Goal: Task Accomplishment & Management: Manage account settings

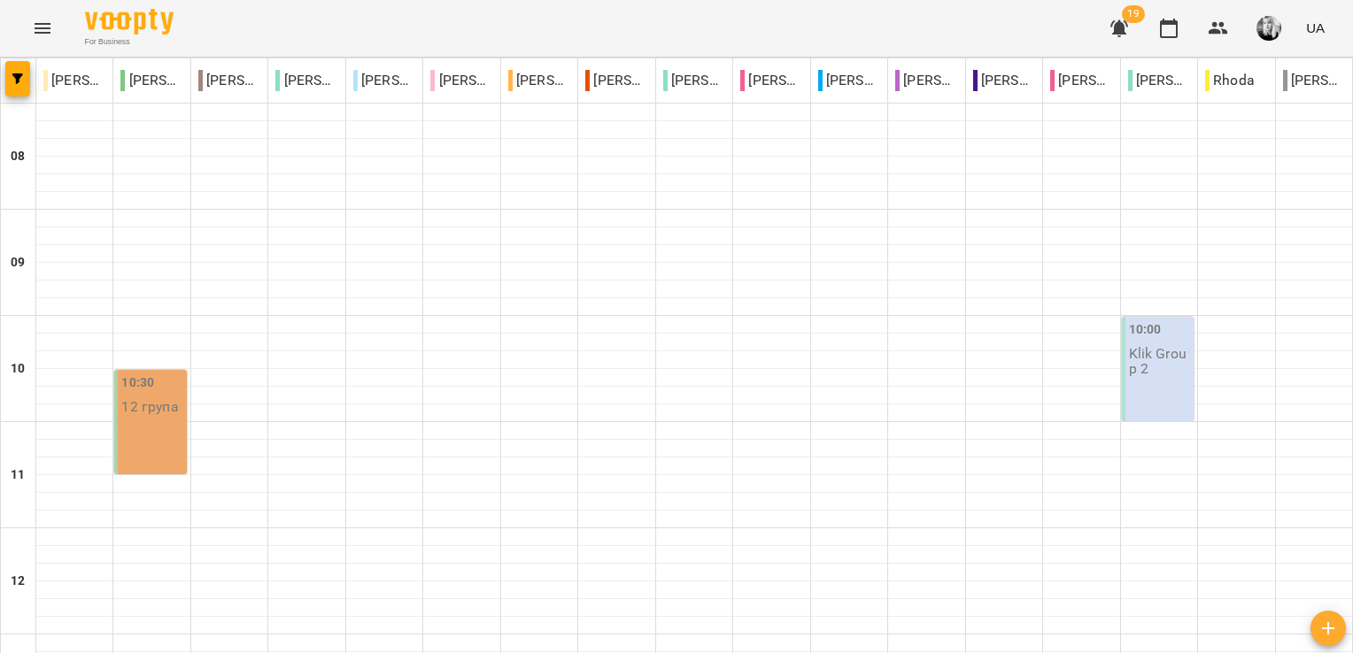
type input "**********"
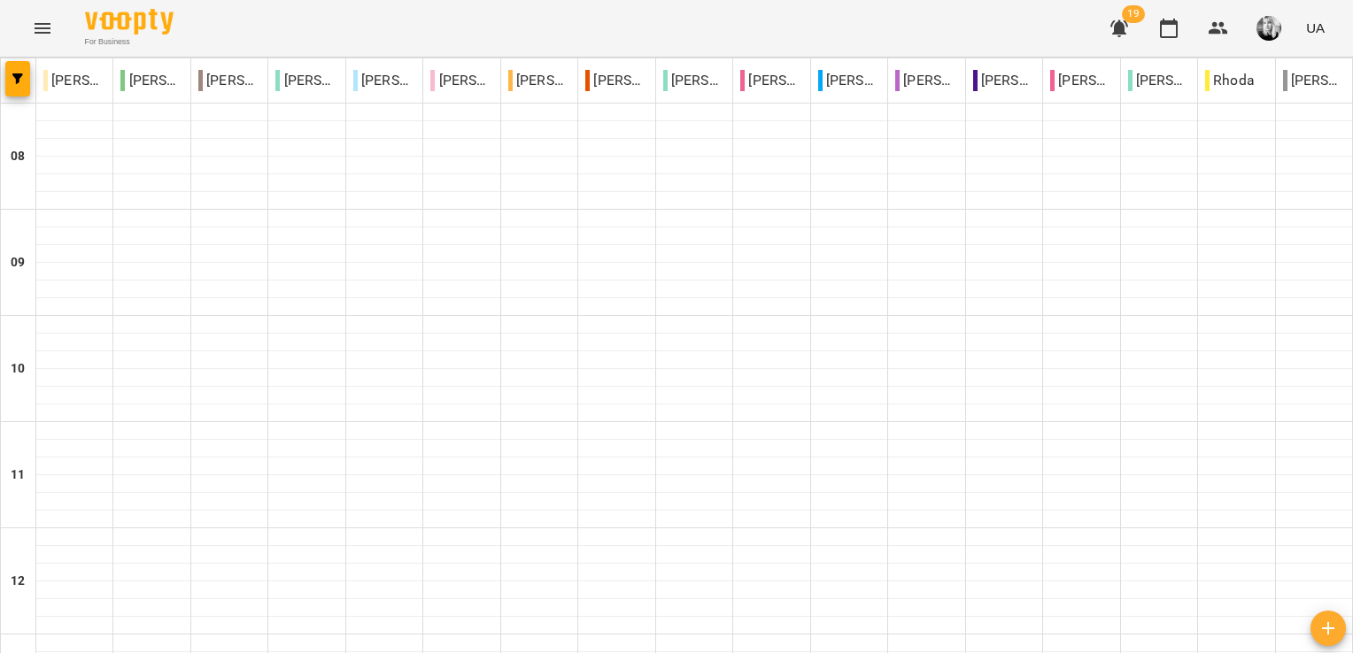
scroll to position [1063, 0]
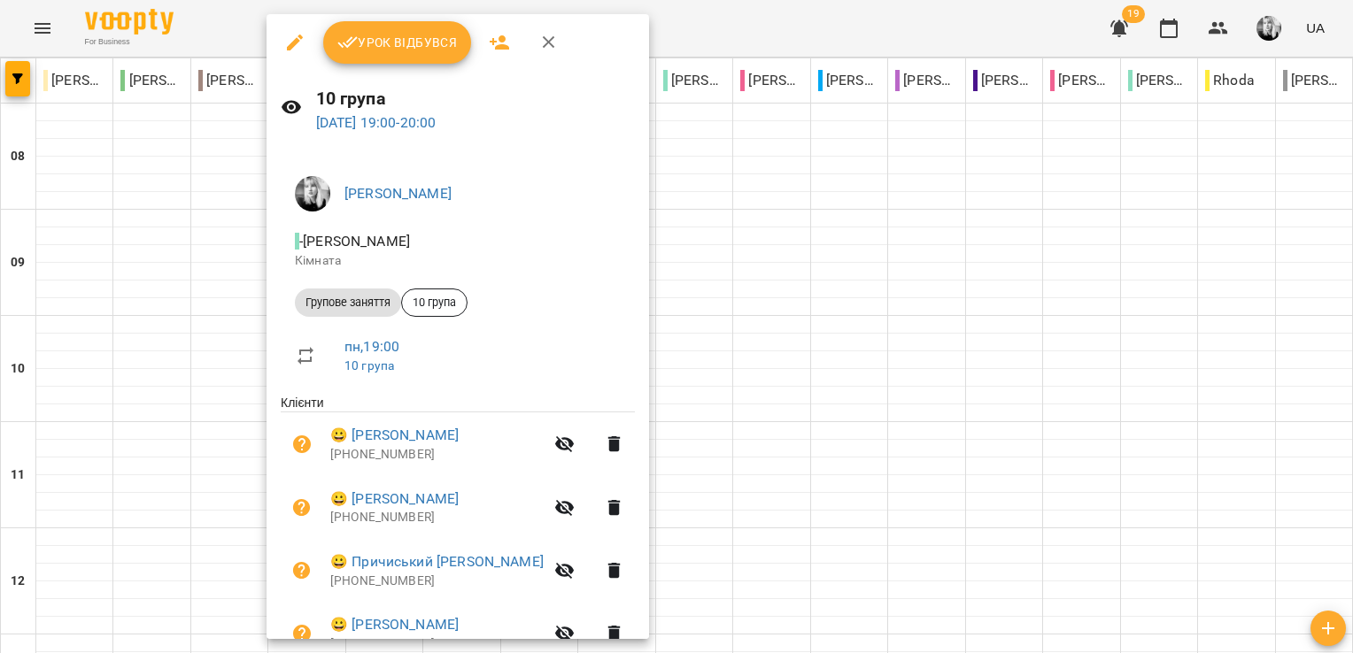
click at [429, 42] on span "Урок відбувся" at bounding box center [397, 42] width 120 height 21
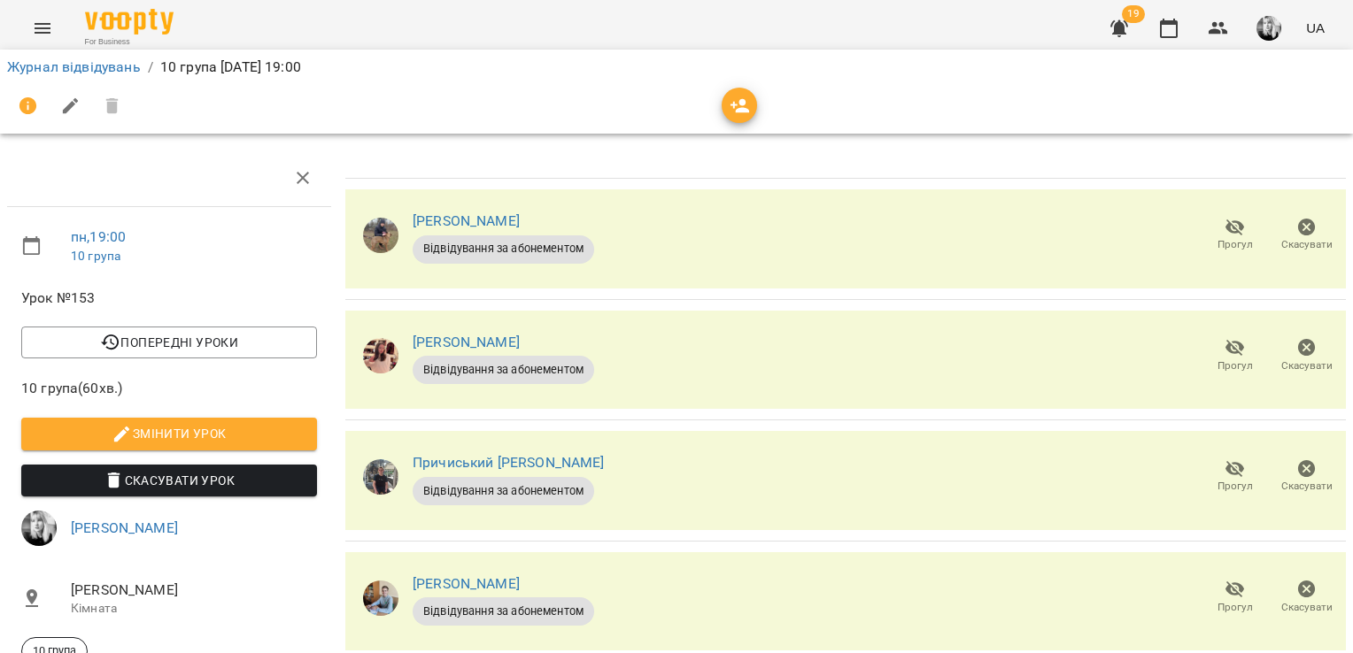
scroll to position [89, 0]
click at [1223, 359] on span "Прогул" at bounding box center [1235, 366] width 35 height 15
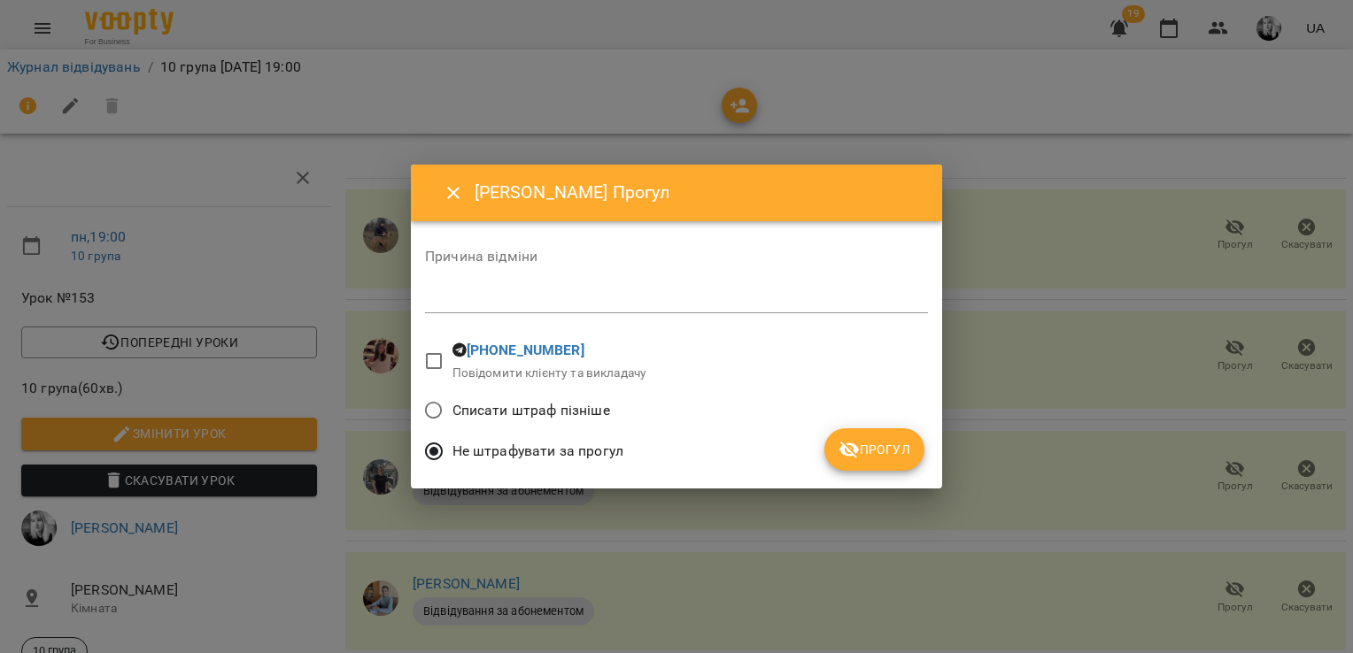
click at [893, 455] on span "Прогул" at bounding box center [875, 449] width 72 height 21
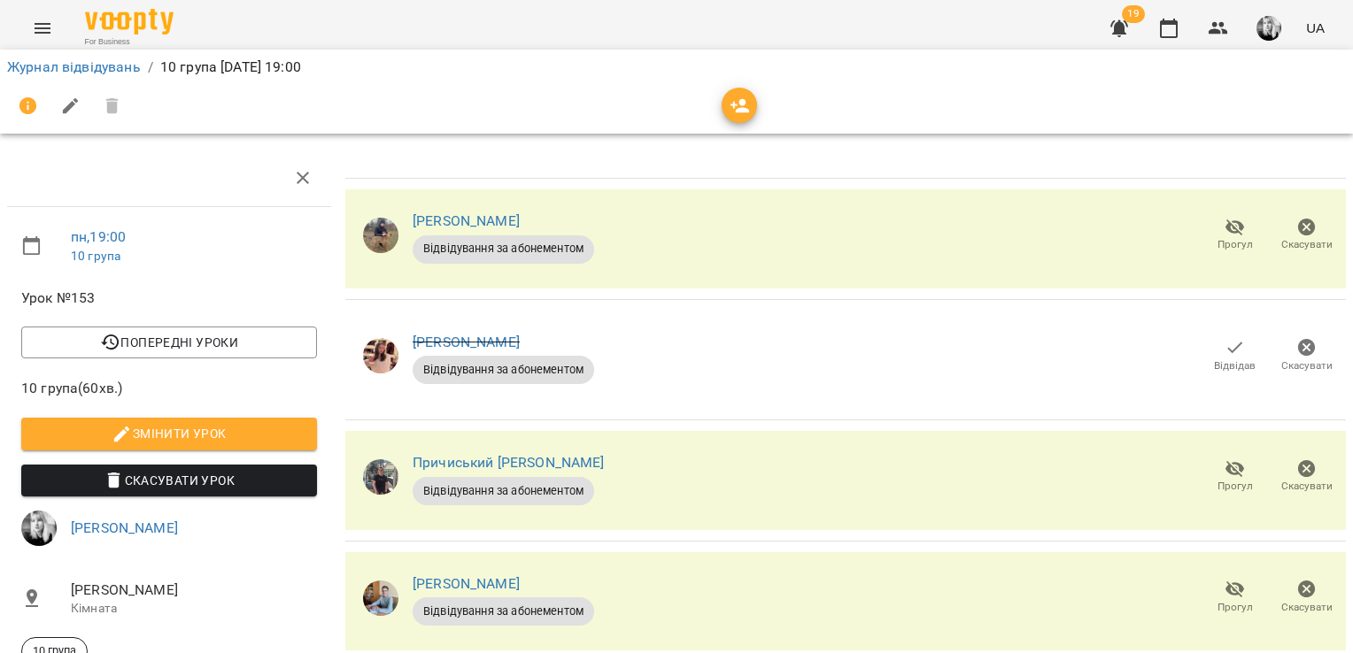
scroll to position [177, 0]
click at [1210, 459] on span "Прогул" at bounding box center [1235, 476] width 50 height 35
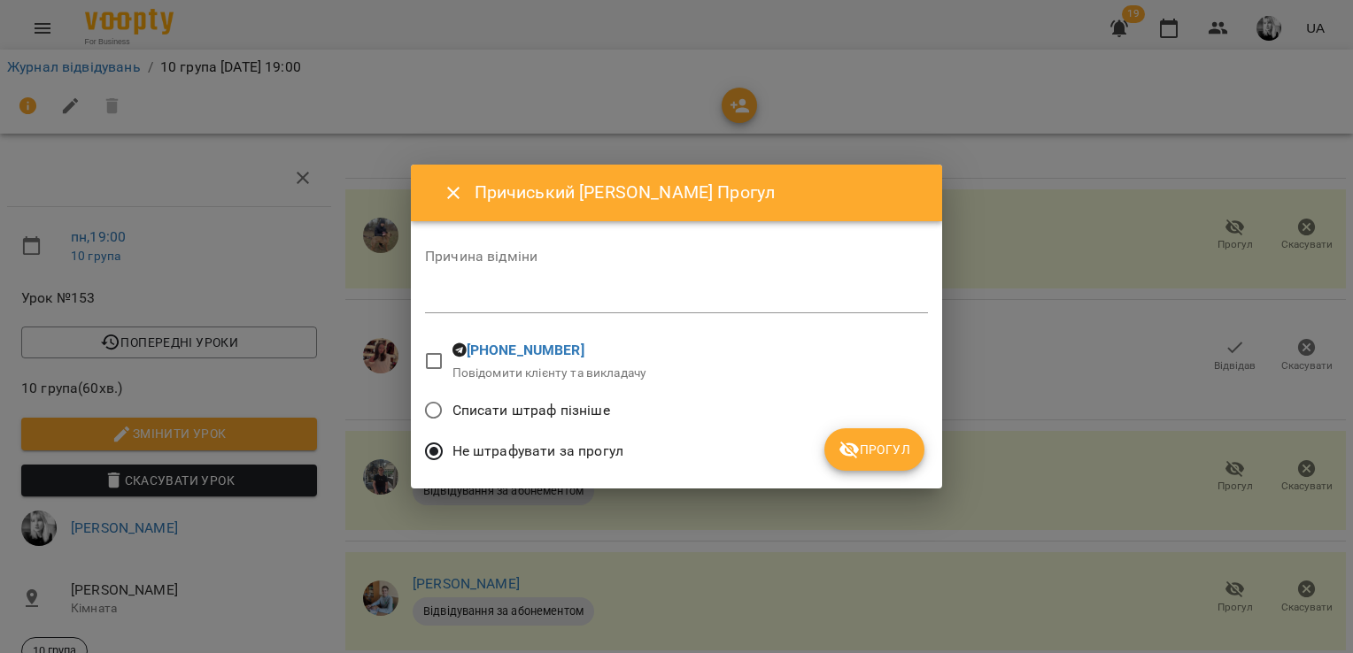
click at [877, 453] on span "Прогул" at bounding box center [875, 449] width 72 height 21
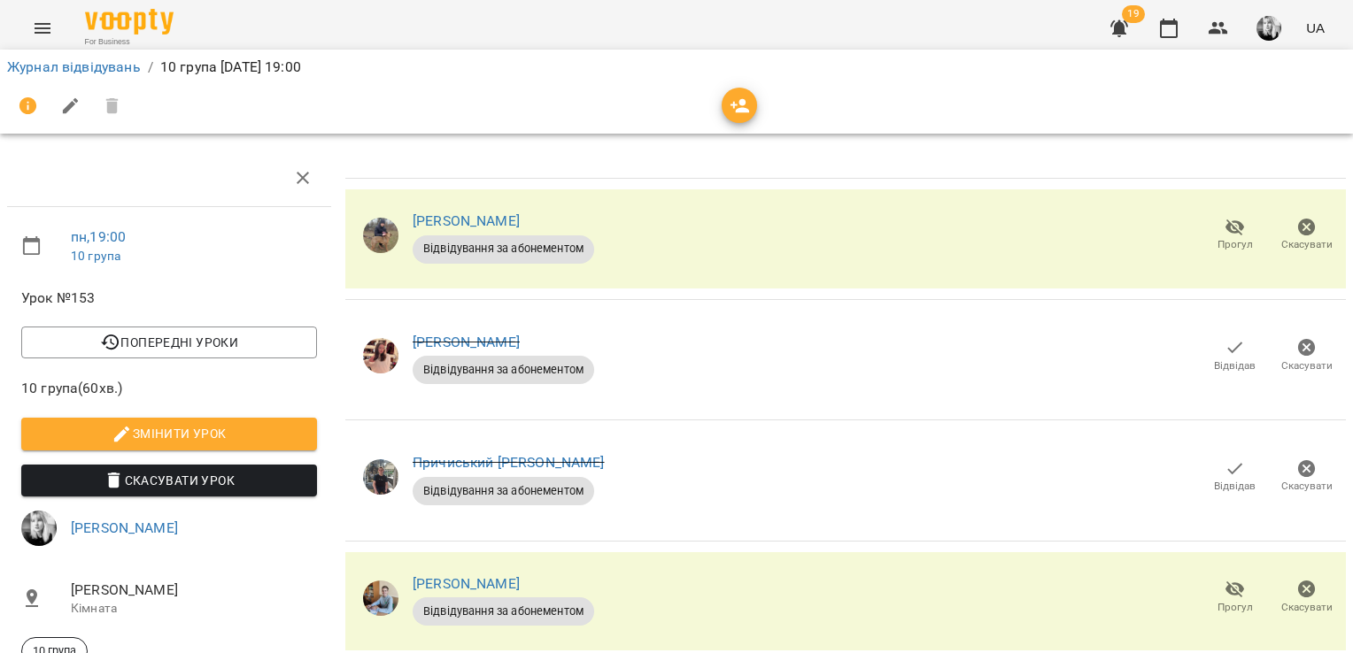
scroll to position [0, 0]
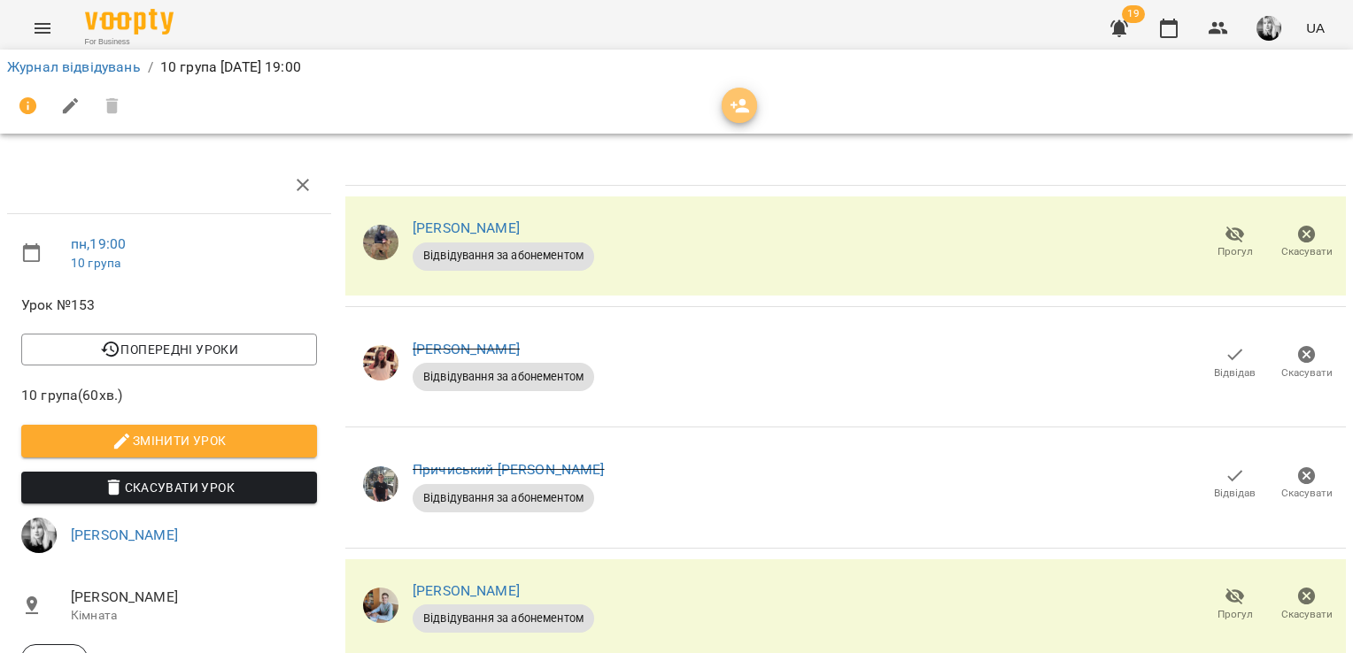
click at [735, 107] on icon "button" at bounding box center [740, 106] width 21 height 21
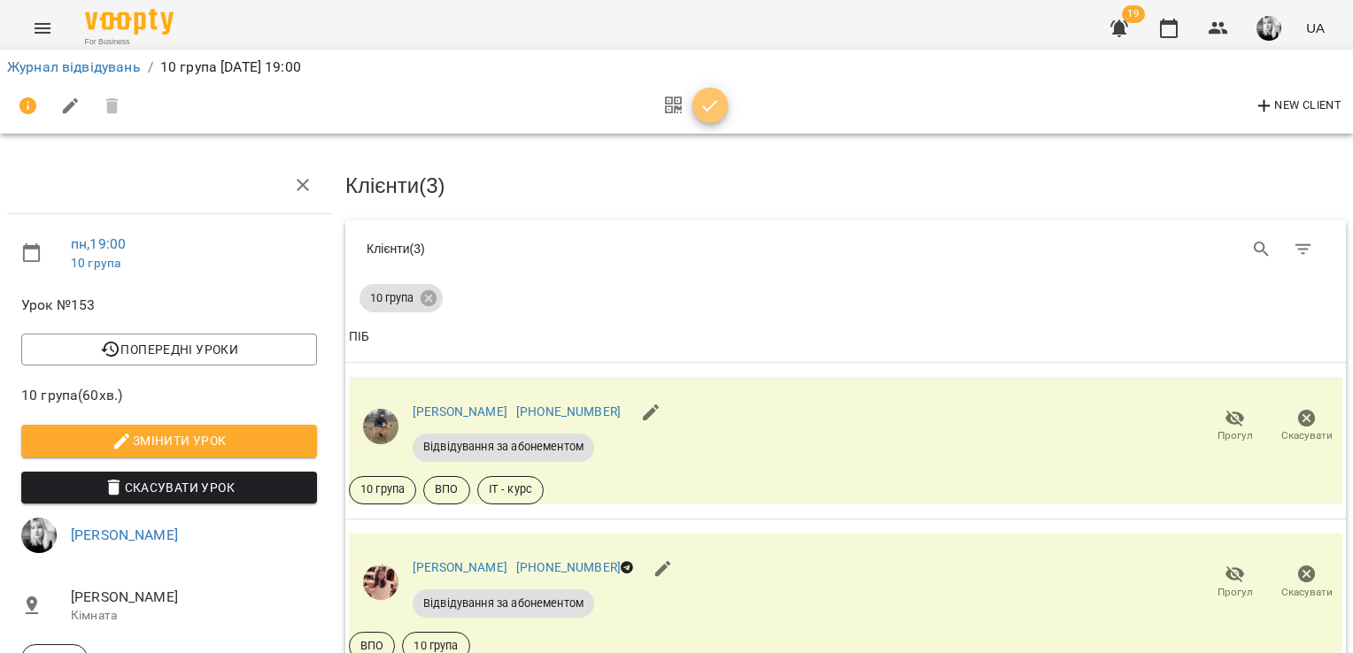
click at [717, 90] on button "button" at bounding box center [709, 105] width 35 height 35
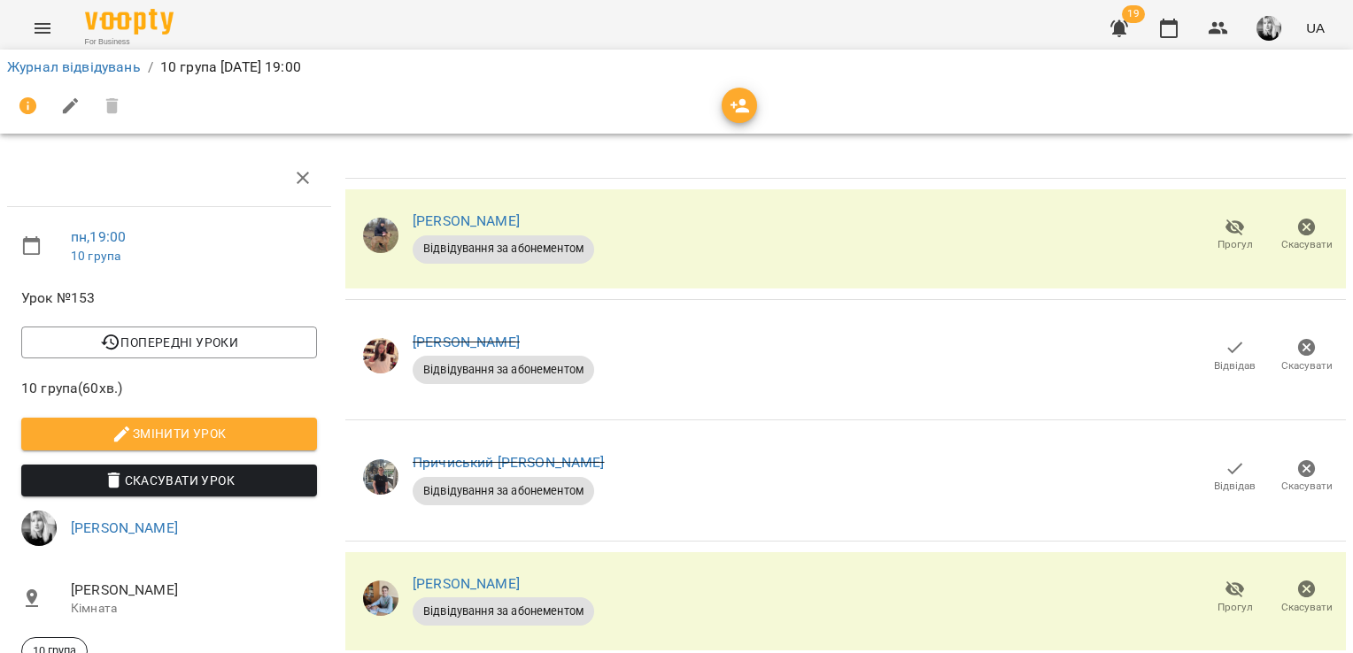
scroll to position [225, 0]
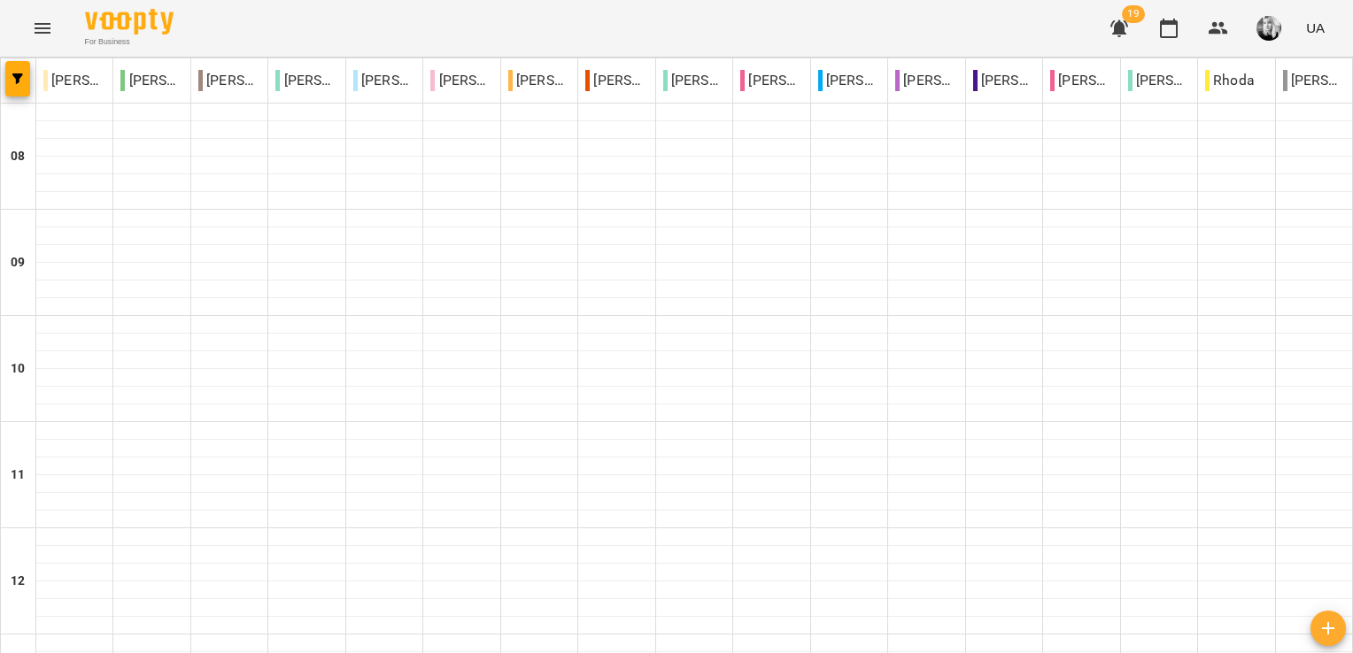
scroll to position [974, 0]
